Goal: Task Accomplishment & Management: Use online tool/utility

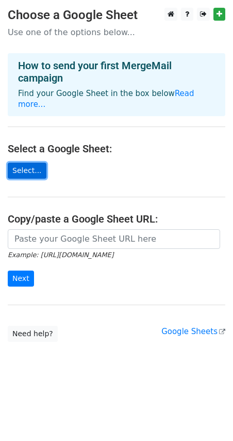
click at [25, 163] on link "Select..." at bounding box center [27, 171] width 39 height 16
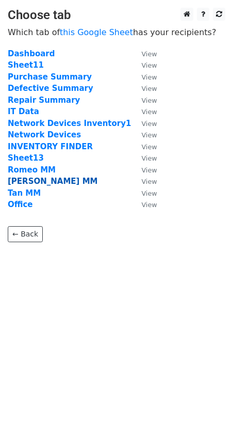
click at [26, 182] on strong "[PERSON_NAME] MM" at bounding box center [53, 181] width 90 height 9
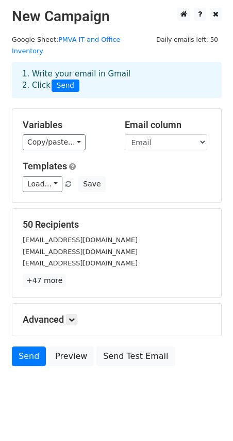
scroll to position [1, 0]
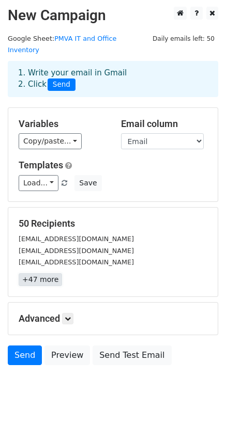
click at [38, 273] on link "+47 more" at bounding box center [40, 279] width 43 height 13
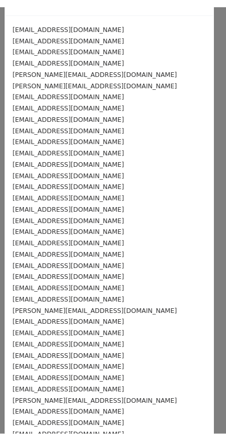
scroll to position [0, 0]
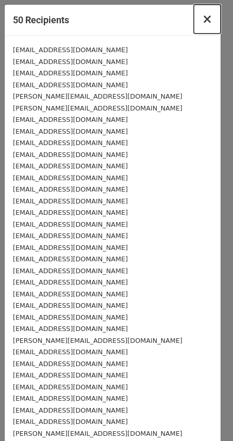
click at [202, 22] on span "×" at bounding box center [207, 19] width 10 height 14
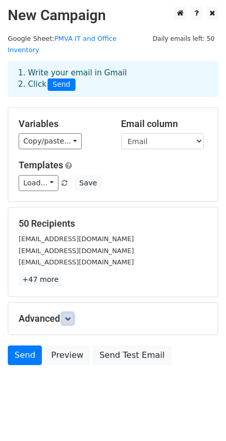
click at [69, 315] on icon at bounding box center [68, 318] width 6 height 6
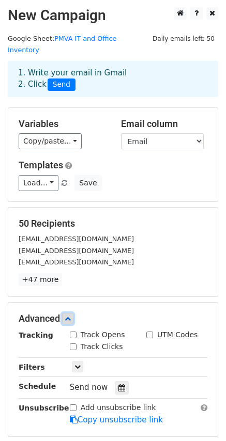
click at [69, 315] on icon at bounding box center [68, 318] width 6 height 6
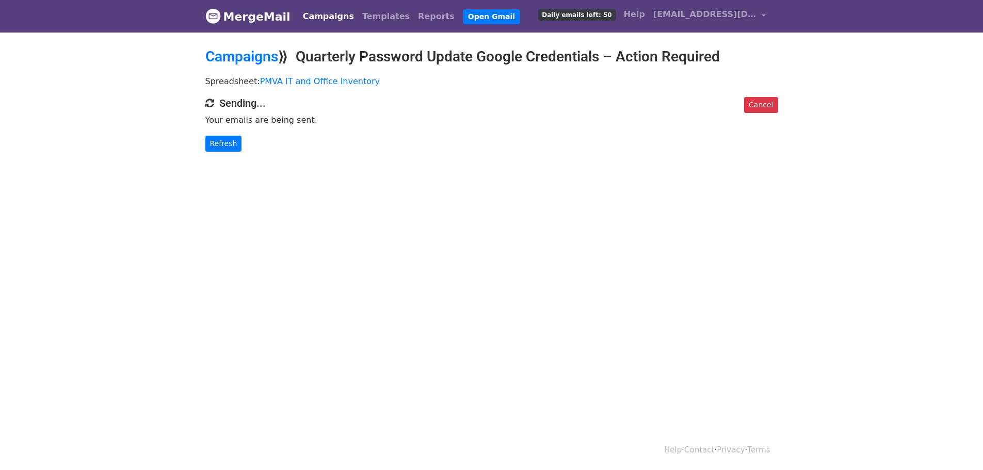
click at [226, 152] on body "MergeMail Campaigns Templates Reports Open Gmail Daily emails left: 50 Help its…" at bounding box center [491, 96] width 983 height 193
click at [226, 145] on link "Refresh" at bounding box center [223, 144] width 37 height 16
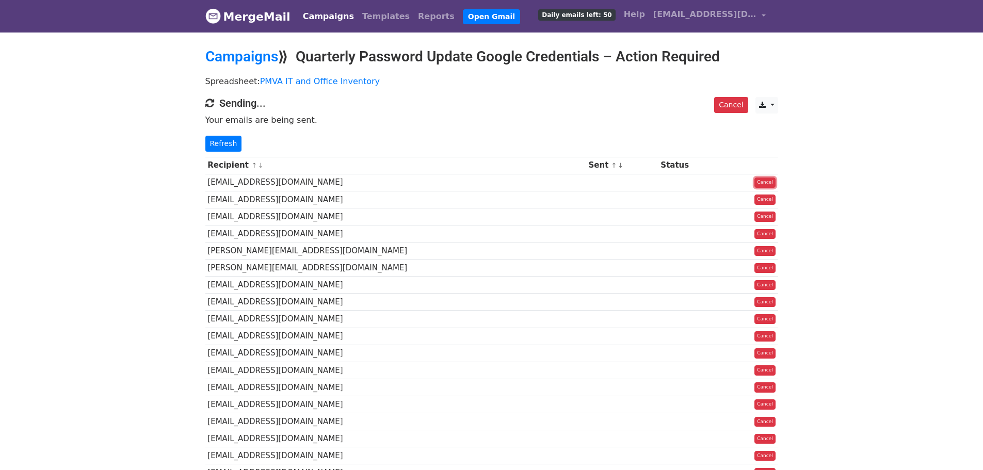
click at [761, 180] on link "Cancel" at bounding box center [765, 183] width 21 height 10
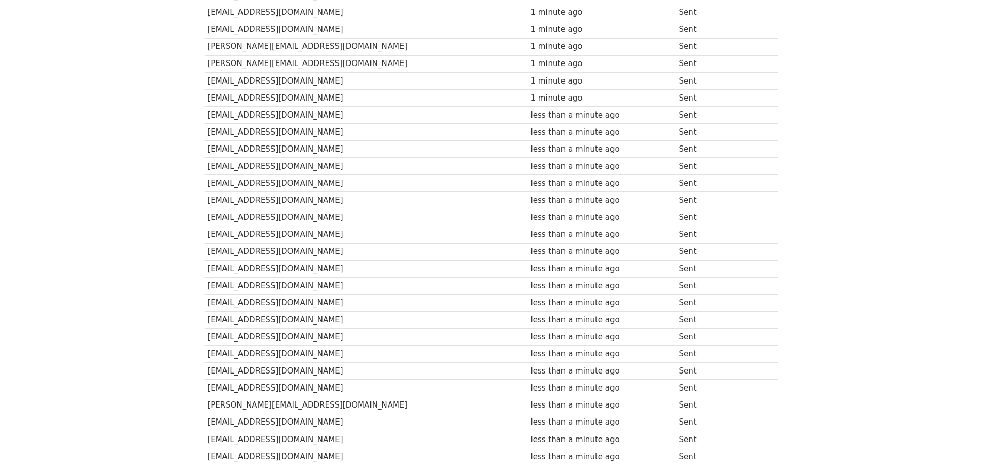
scroll to position [219, 0]
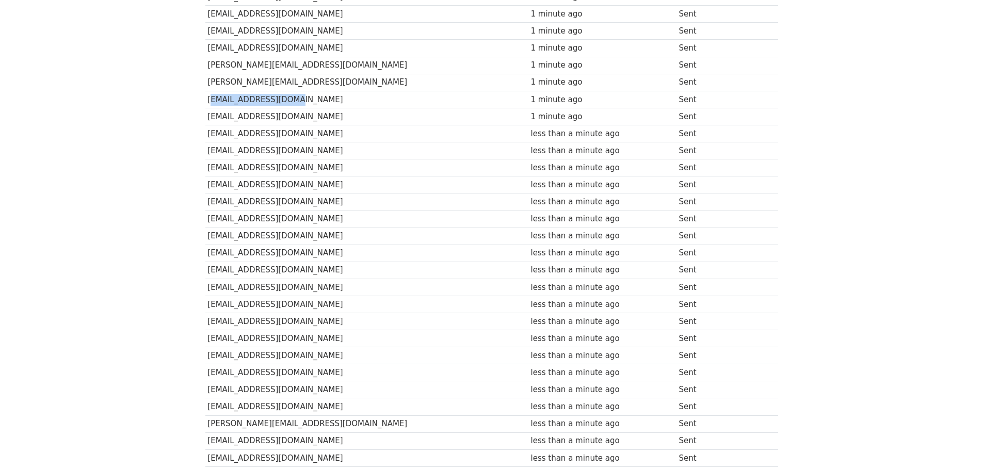
drag, startPoint x: 208, startPoint y: 99, endPoint x: 298, endPoint y: 98, distance: 90.3
click at [298, 98] on td "jovet.t@pmva.com.au" at bounding box center [366, 99] width 323 height 17
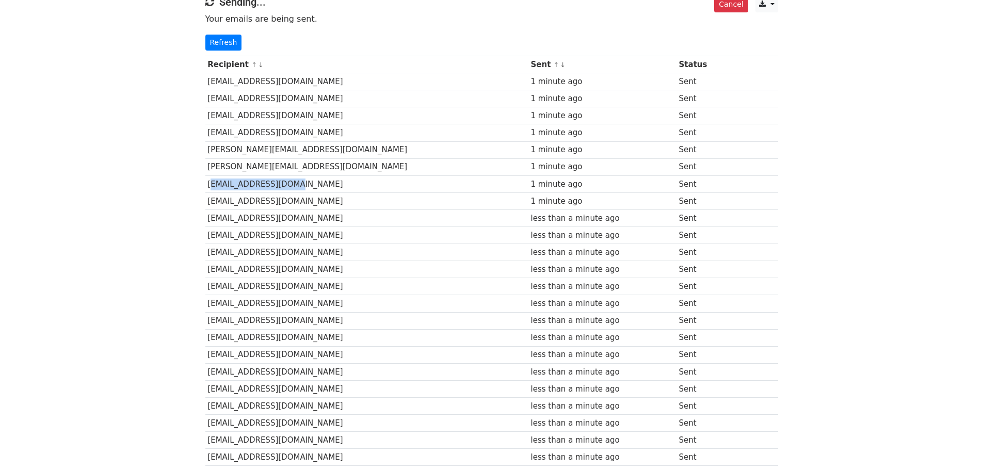
scroll to position [116, 0]
